Goal: Task Accomplishment & Management: Manage account settings

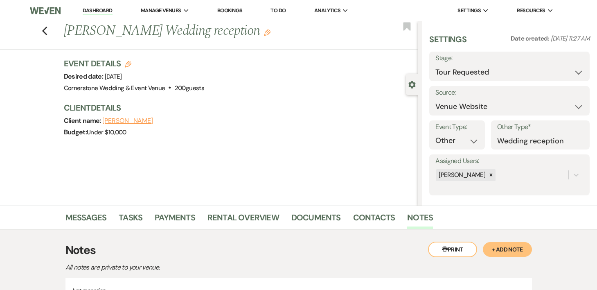
select select "2"
select select "5"
select select "13"
click at [97, 14] on link "Dashboard" at bounding box center [97, 11] width 29 height 8
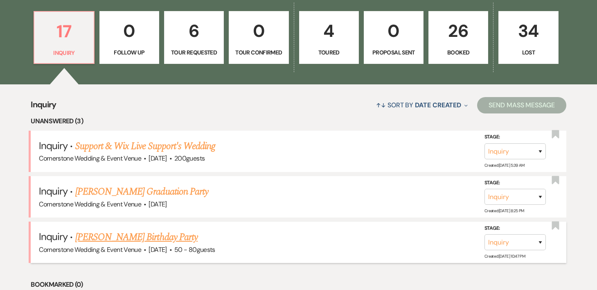
scroll to position [224, 0]
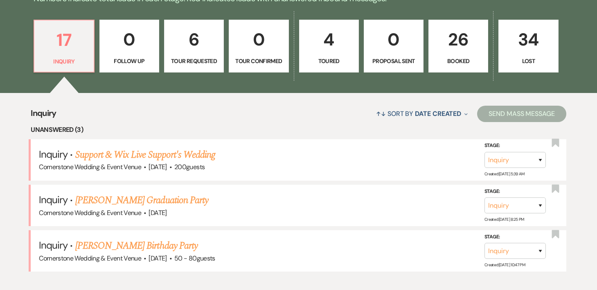
click at [198, 54] on link "6 Tour Requested" at bounding box center [194, 46] width 60 height 53
select select "2"
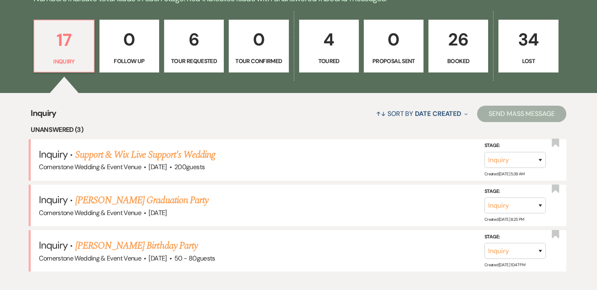
select select "2"
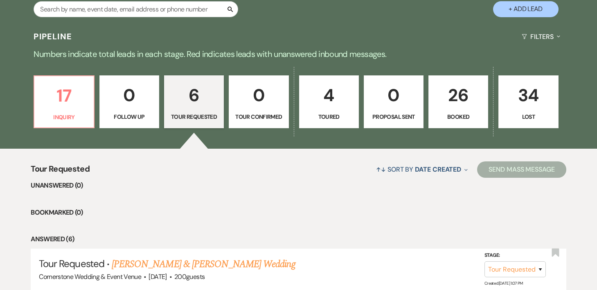
scroll to position [119, 0]
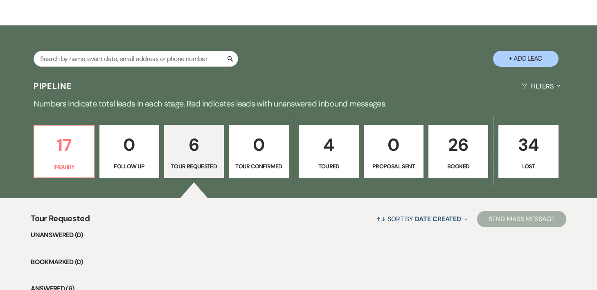
click at [327, 156] on p "4" at bounding box center [328, 144] width 49 height 27
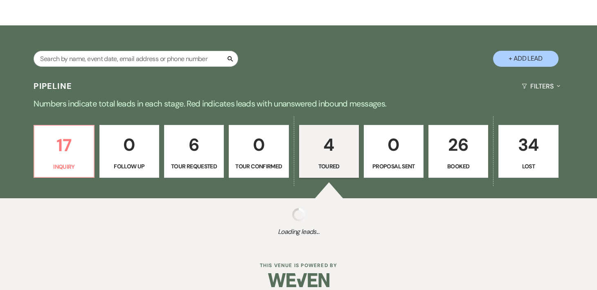
select select "5"
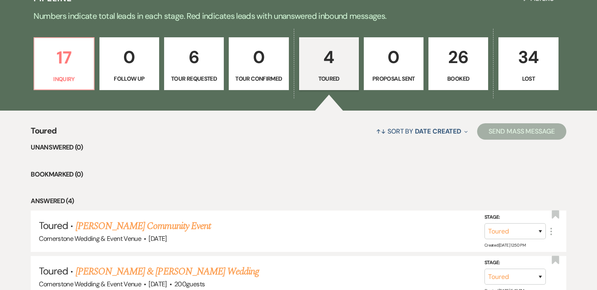
scroll to position [370, 0]
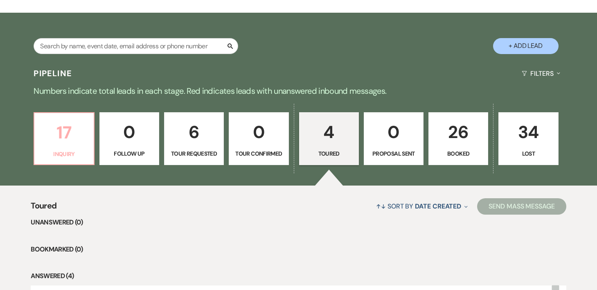
click at [67, 143] on p "17" at bounding box center [63, 132] width 49 height 27
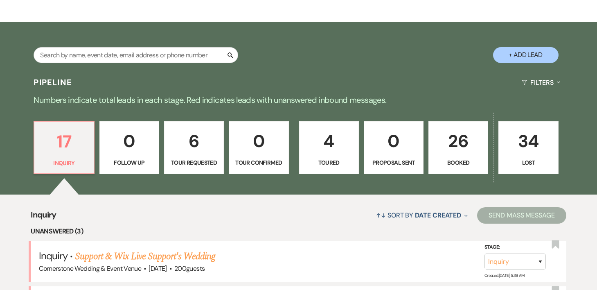
scroll to position [105, 0]
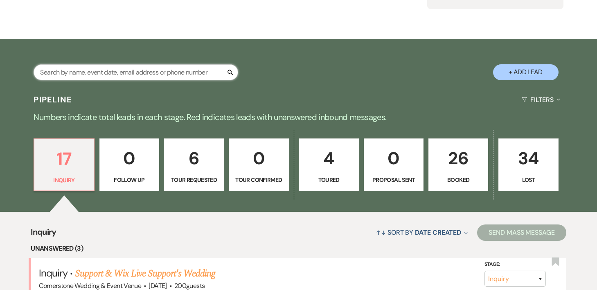
click at [199, 77] on input "text" at bounding box center [136, 72] width 205 height 16
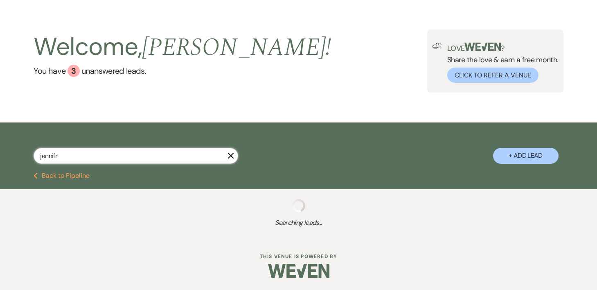
scroll to position [20, 0]
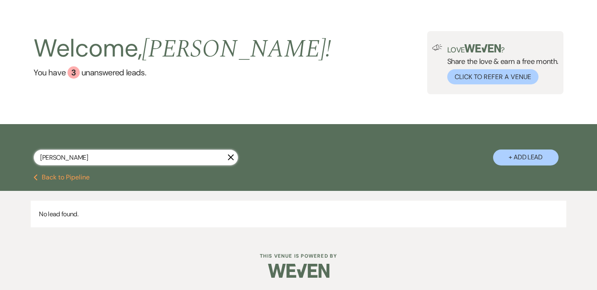
type input "[PERSON_NAME]"
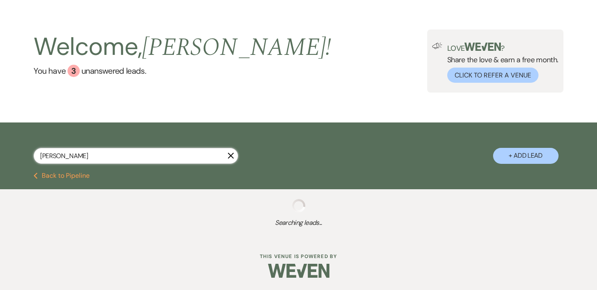
select select "2"
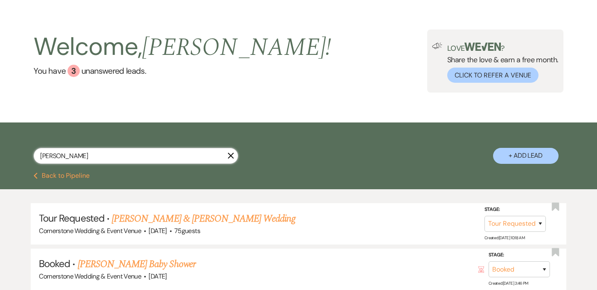
scroll to position [105, 0]
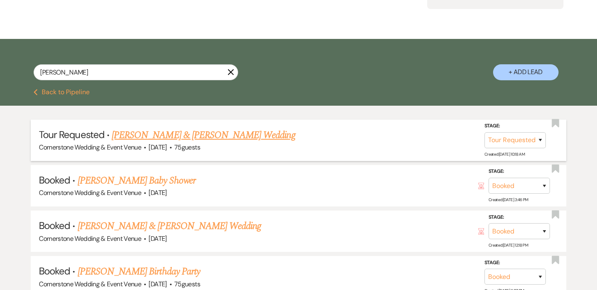
click at [164, 135] on link "[PERSON_NAME] & [PERSON_NAME] Wedding" at bounding box center [203, 135] width 183 height 15
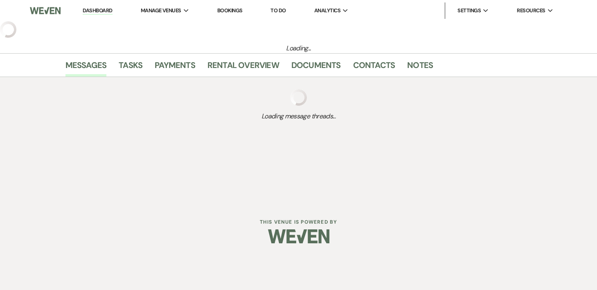
select select "2"
select select "5"
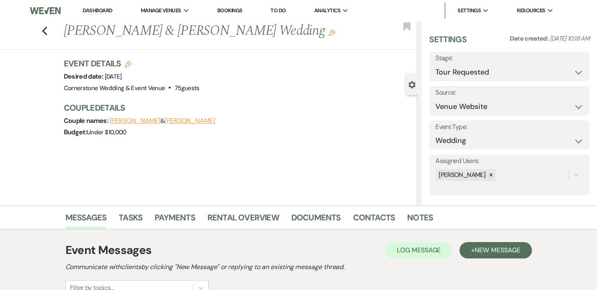
scroll to position [109, 0]
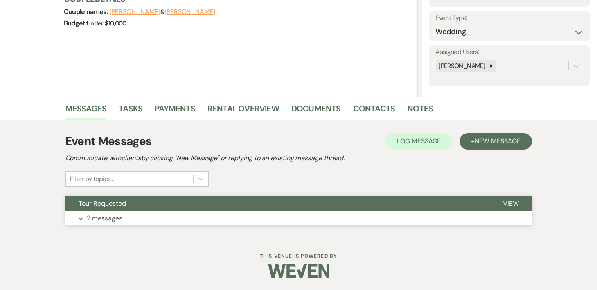
click at [121, 211] on button "Expand 2 messages" at bounding box center [298, 218] width 466 height 14
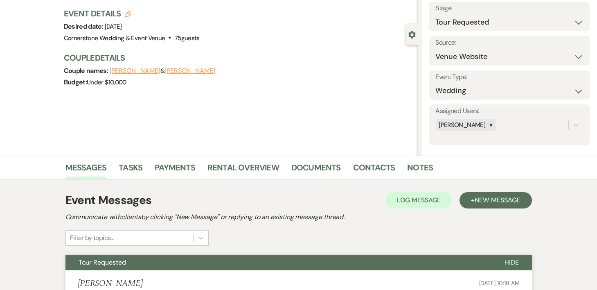
scroll to position [0, 0]
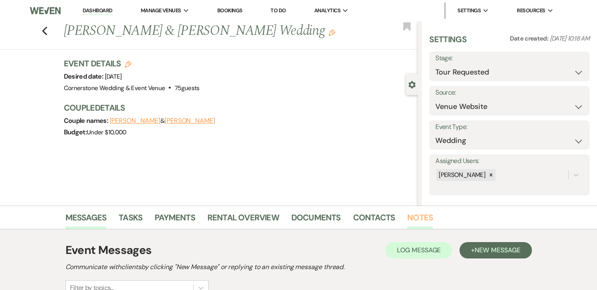
click at [422, 216] on link "Notes" at bounding box center [420, 220] width 26 height 18
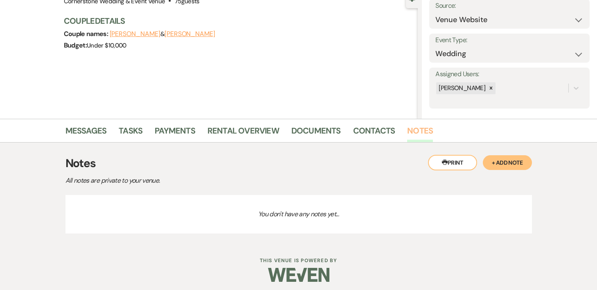
scroll to position [91, 0]
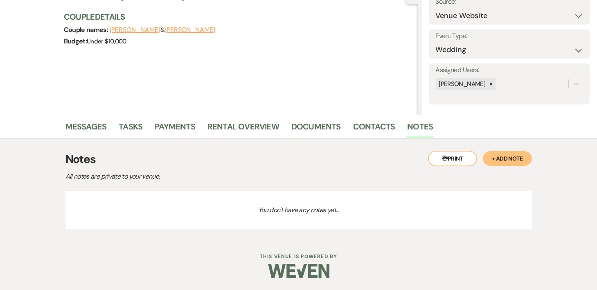
click at [513, 153] on button "+ Add Note" at bounding box center [507, 158] width 49 height 15
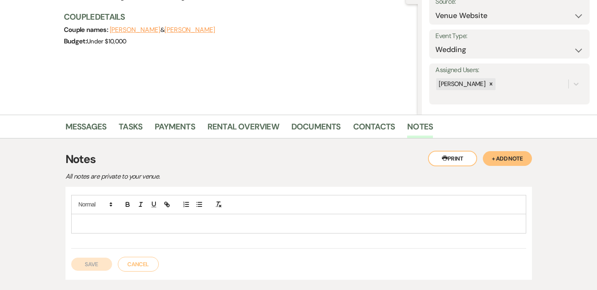
click at [284, 230] on div at bounding box center [299, 223] width 454 height 19
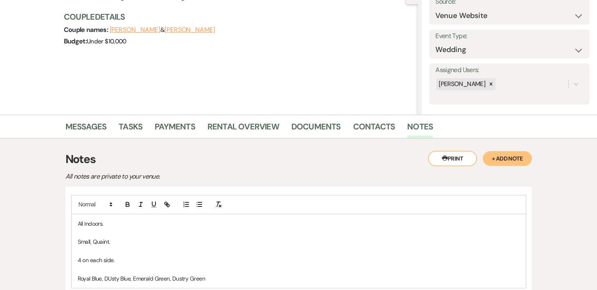
click at [184, 279] on p "Royal Blue, DUsty Blue, Emerald Green, Dustry Green" at bounding box center [299, 278] width 442 height 9
click at [113, 274] on p "Royal Blue, DUsty Blue, Emerald Green, [PERSON_NAME]" at bounding box center [299, 278] width 442 height 9
click at [236, 275] on p "Royal Blue, Dusty Blue, Emerald Green, [PERSON_NAME]" at bounding box center [299, 278] width 442 height 9
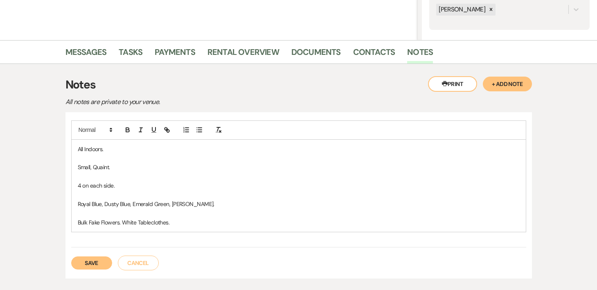
scroll to position [175, 0]
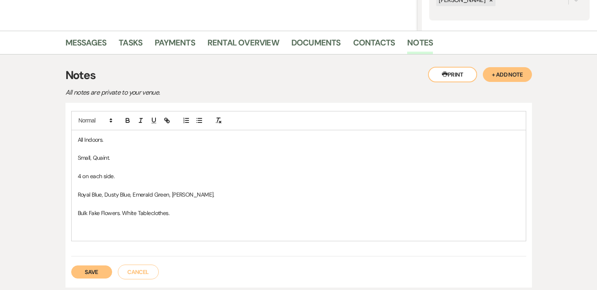
click at [185, 219] on p at bounding box center [299, 221] width 442 height 9
click at [190, 212] on p "Bulk Fake Flowers. White Tableclothes." at bounding box center [299, 212] width 442 height 9
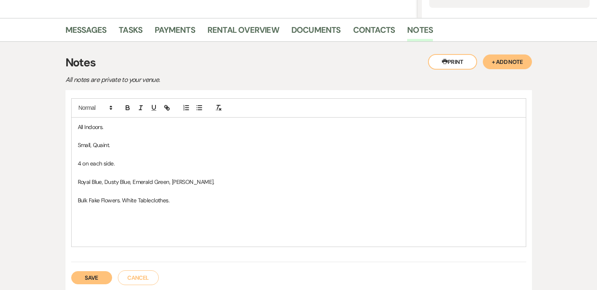
scroll to position [234, 0]
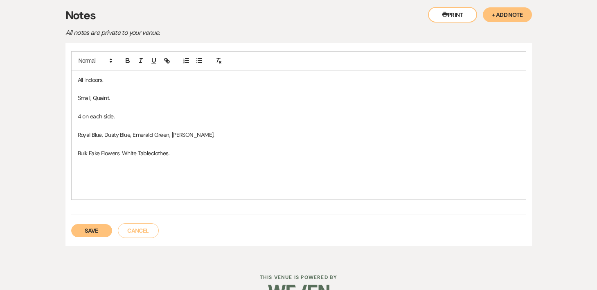
click at [110, 223] on div "Save Cancel" at bounding box center [298, 226] width 455 height 23
click at [356, 176] on p at bounding box center [299, 180] width 442 height 9
click at [95, 171] on p "Uncle is DJing" at bounding box center [299, 171] width 442 height 9
click at [130, 172] on p "Uncle is DJing" at bounding box center [299, 171] width 442 height 9
click at [234, 135] on p "Royal Blue, Dusty Blue, Emerald Green, [PERSON_NAME]." at bounding box center [299, 134] width 442 height 9
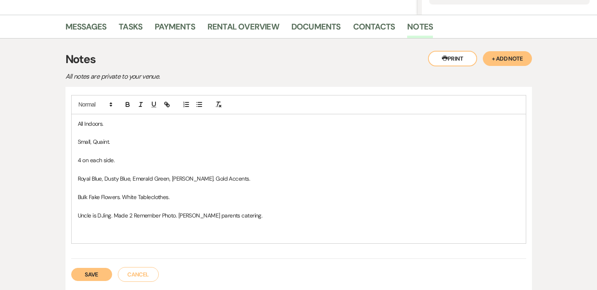
scroll to position [186, 0]
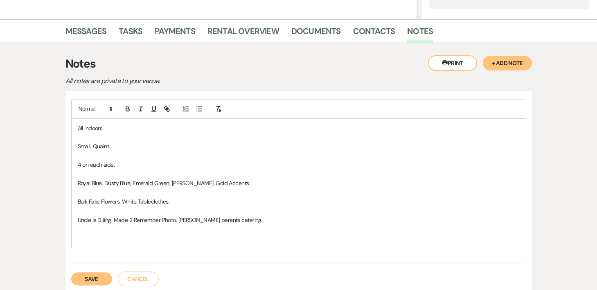
click at [101, 280] on button "Save" at bounding box center [91, 278] width 41 height 13
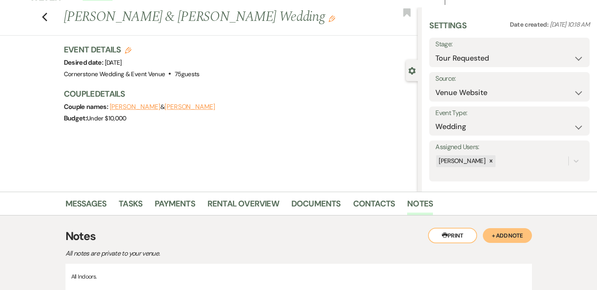
scroll to position [13, 0]
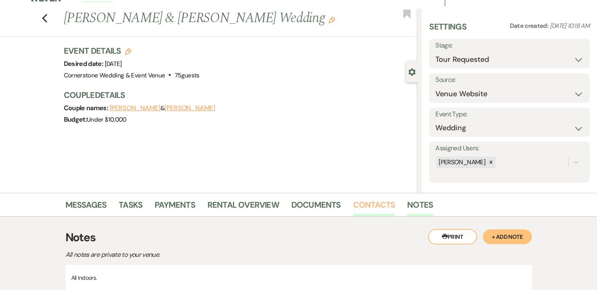
click at [354, 201] on link "Contacts" at bounding box center [374, 207] width 42 height 18
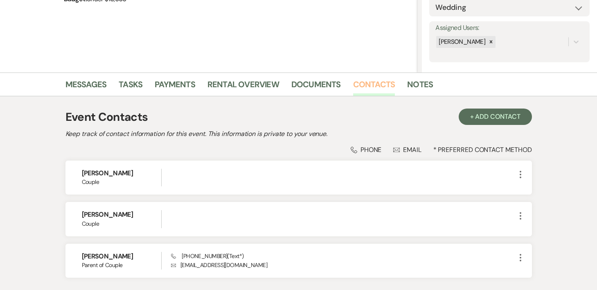
scroll to position [193, 0]
